Goal: Task Accomplishment & Management: Manage account settings

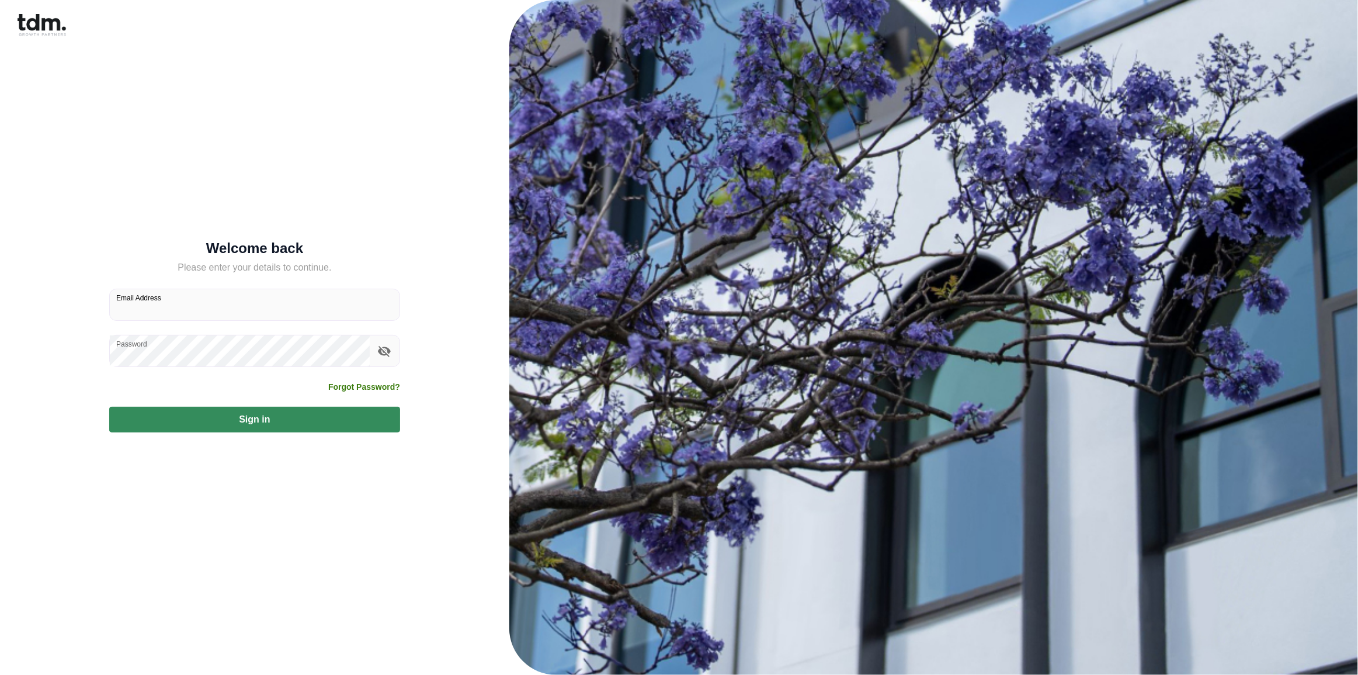
type input "**********"
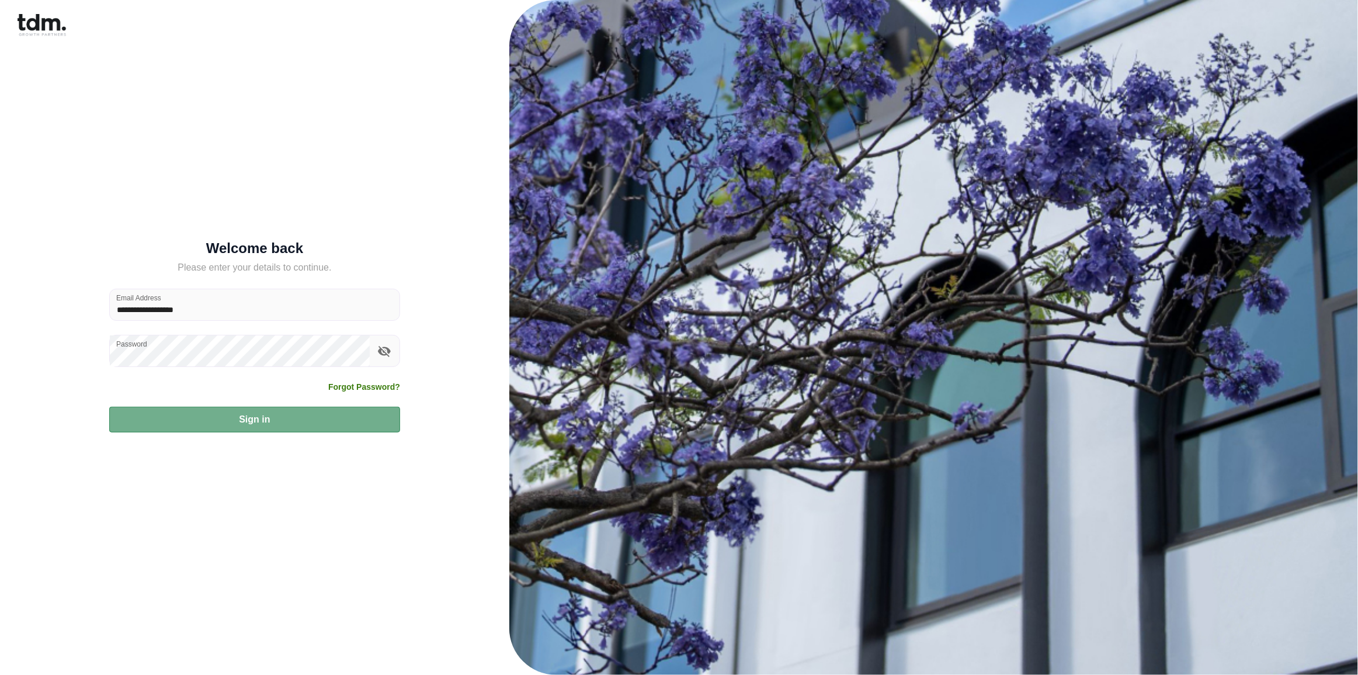
click at [231, 421] on button "Sign in" at bounding box center [254, 420] width 291 height 26
